Goal: Task Accomplishment & Management: Manage account settings

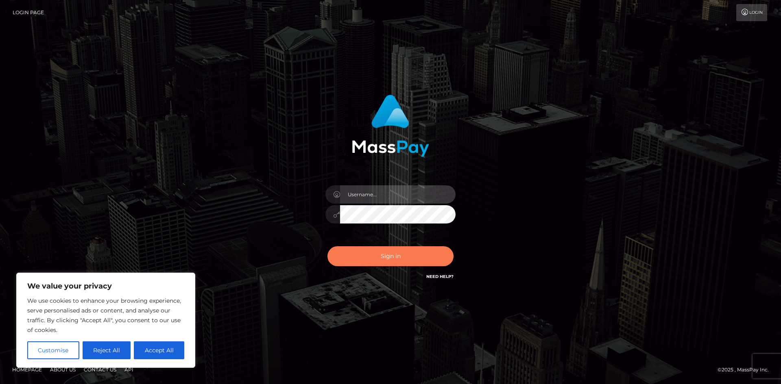
type input "hello.feetfinder"
click at [416, 262] on button "Sign in" at bounding box center [390, 256] width 126 height 20
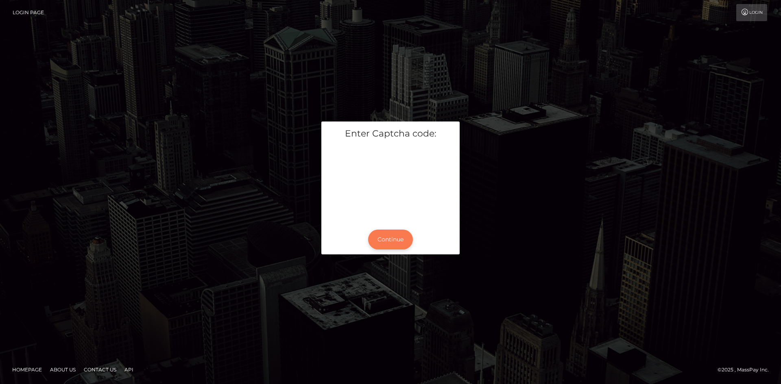
click at [374, 241] on button "Continue" at bounding box center [390, 240] width 45 height 20
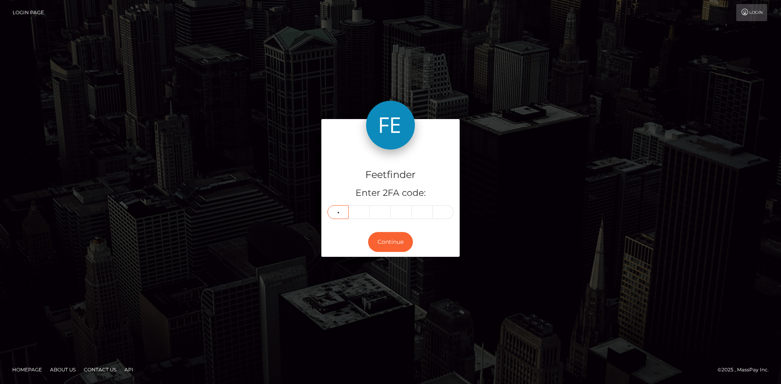
type input "9"
type input "3"
type input "9"
type input "0"
type input "5"
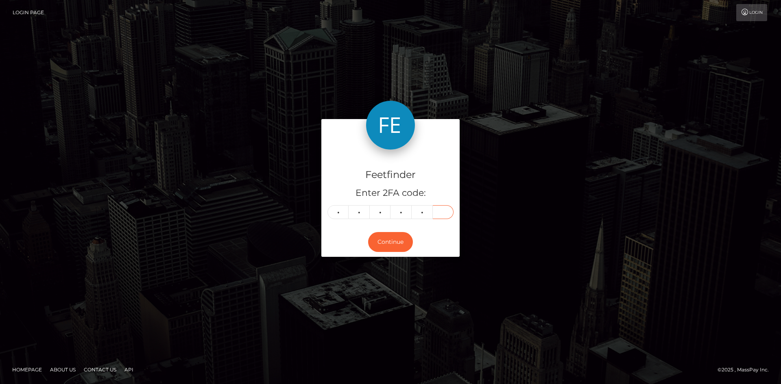
type input "1"
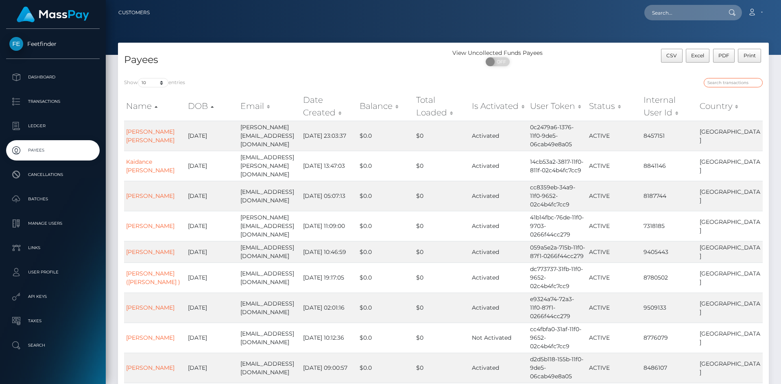
click at [732, 82] on input "search" at bounding box center [733, 82] width 59 height 9
paste input "64b28d13-75e8-11f0-9703-0266f44cc279"
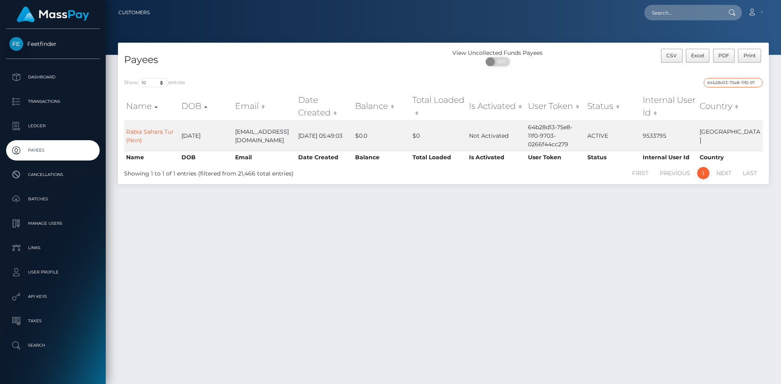
click at [747, 82] on input "64b28d13-75e8-11f0-9703-0266f44cc279" at bounding box center [733, 82] width 59 height 9
click at [746, 82] on input "64b28d13-75e8-11f0-9703-0266f44cc279" at bounding box center [733, 82] width 59 height 9
paste input "d215dbaa-71e0-11f0-87f1"
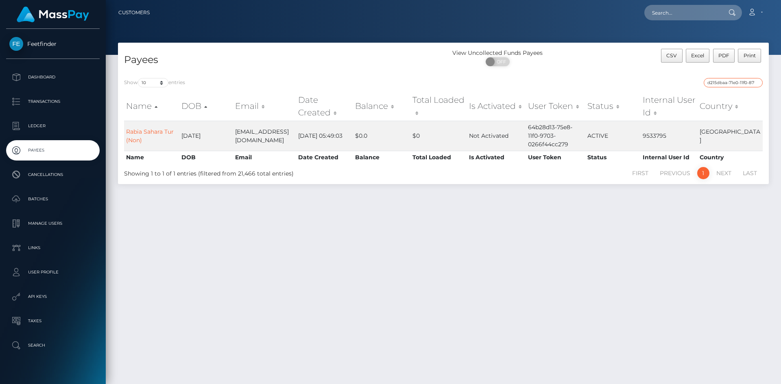
scroll to position [0, 33]
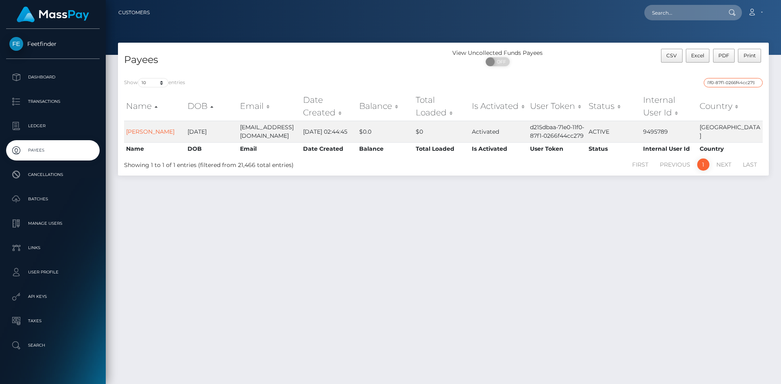
type input "d215dbaa-71e0-11f0-87f1-0266f44cc279"
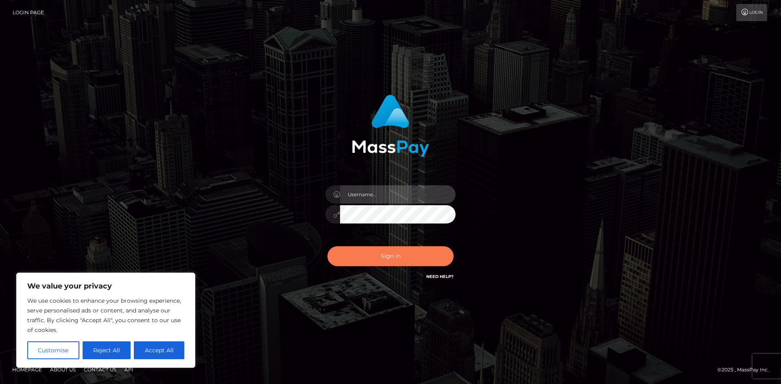
type input "hello.feetfinder"
click at [389, 254] on button "Sign in" at bounding box center [390, 256] width 126 height 20
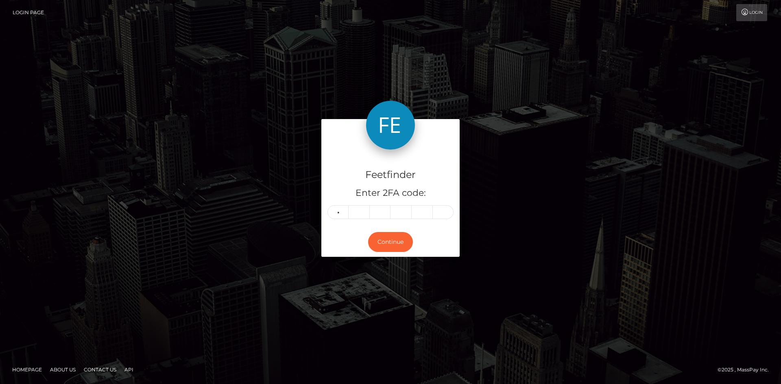
type input "2"
type input "7"
type input "1"
type input "2"
type input "5"
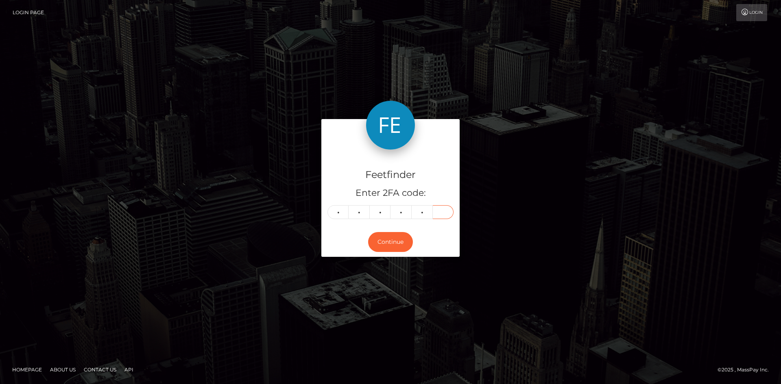
type input "7"
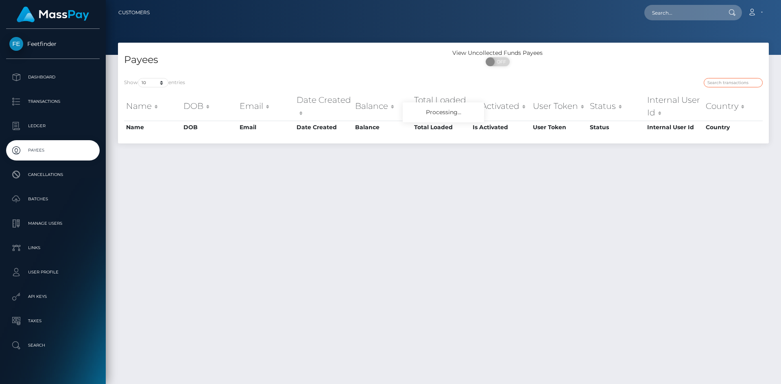
click at [736, 82] on input "search" at bounding box center [733, 82] width 59 height 9
paste input "4dc91644-76d7-11f0-9703-0266f44cc279"
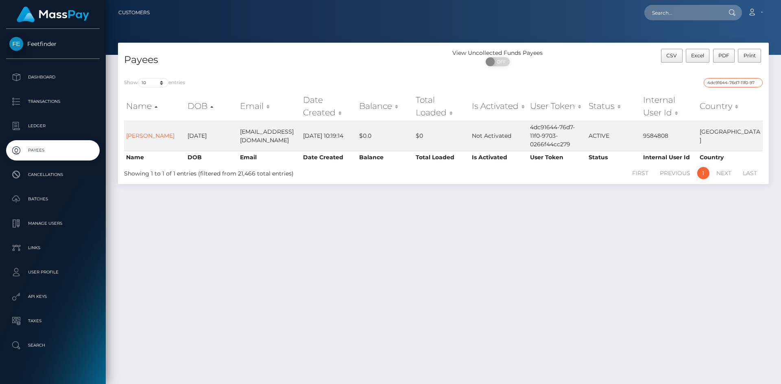
click at [737, 81] on input "4dc91644-76d7-11f0-9703-0266f44cc279" at bounding box center [733, 82] width 59 height 9
paste input "e3dea990-76c0"
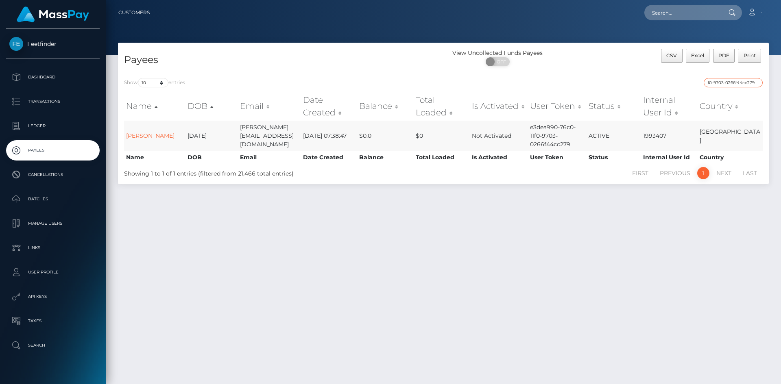
type input "e3dea990-76c0-11f0-9703-0266f44cc279"
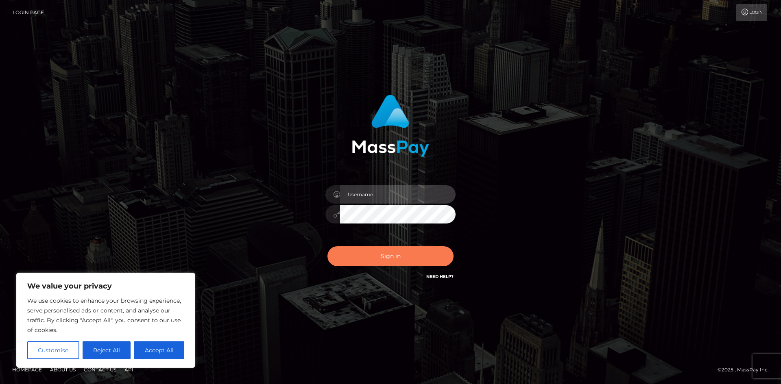
type input "hello.feetfinder"
click at [397, 255] on button "Sign in" at bounding box center [390, 256] width 126 height 20
type input "hello.feetfinder"
click at [404, 254] on button "Sign in" at bounding box center [390, 256] width 126 height 20
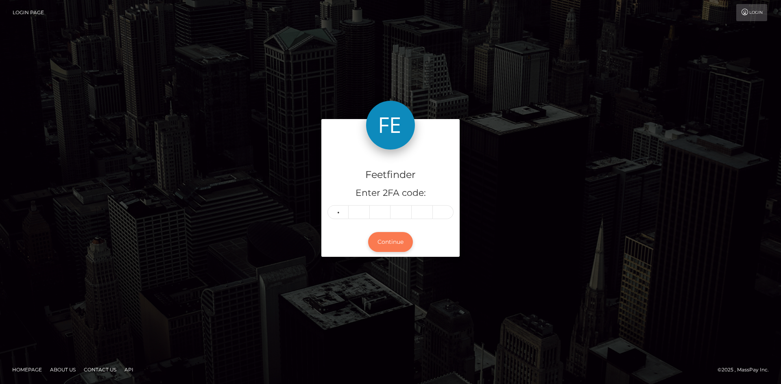
type input "7"
type input "2"
type input "1"
type input "8"
type input "6"
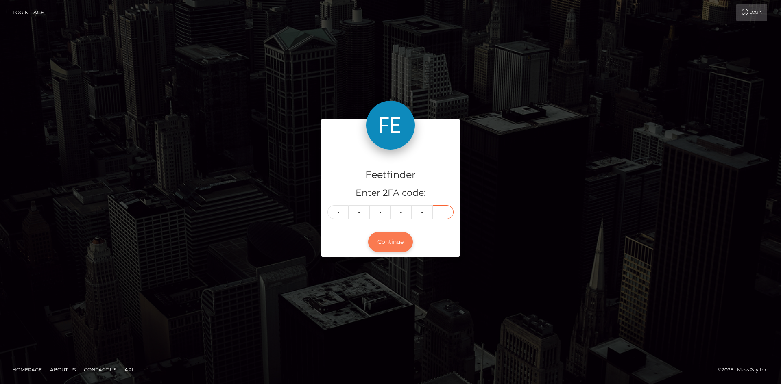
type input "9"
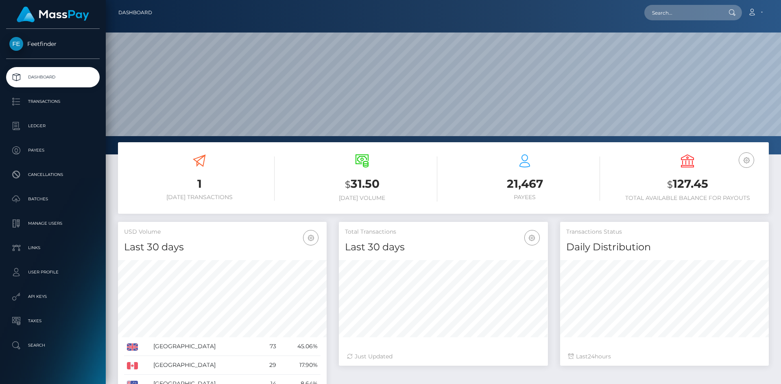
scroll to position [144, 209]
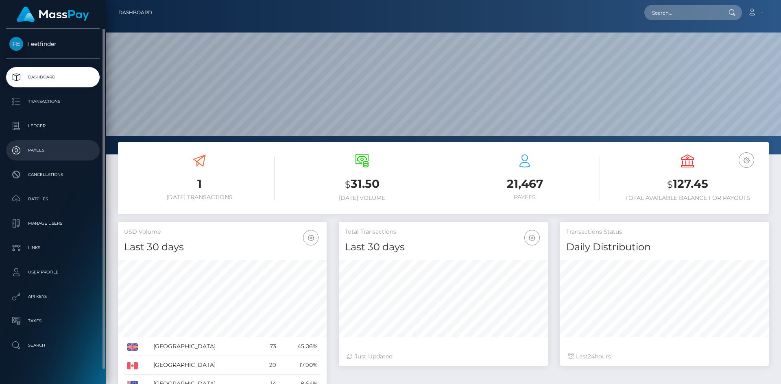
click at [47, 152] on p "Payees" at bounding box center [52, 150] width 87 height 12
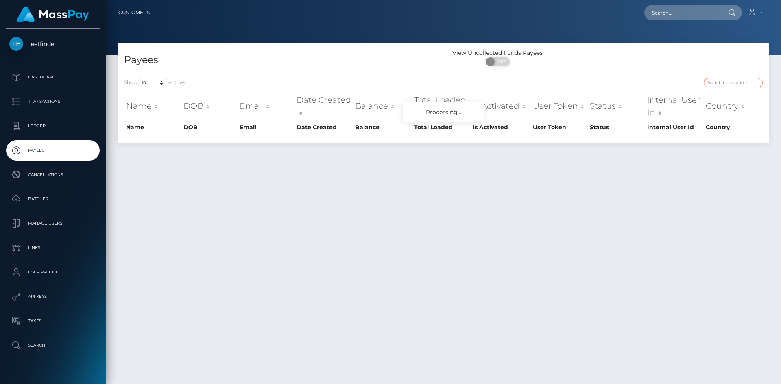
click at [731, 84] on input "search" at bounding box center [733, 82] width 59 height 9
paste input "e6b71b17-729d-11f0-87f1-0266f44cc279"
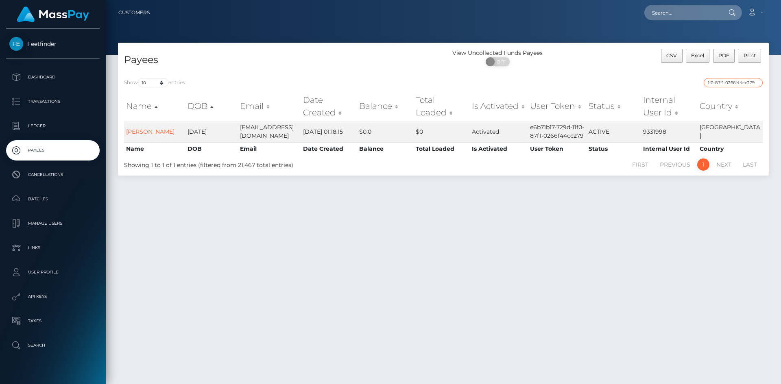
type input "e6b71b17-729d-11f0-87f1-0266f44cc279"
